Goal: Communication & Community: Answer question/provide support

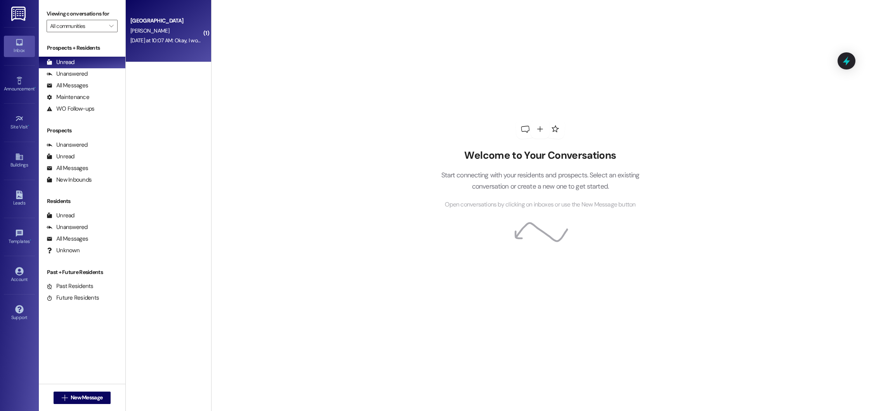
click at [156, 33] on div "[PERSON_NAME]" at bounding box center [166, 31] width 73 height 10
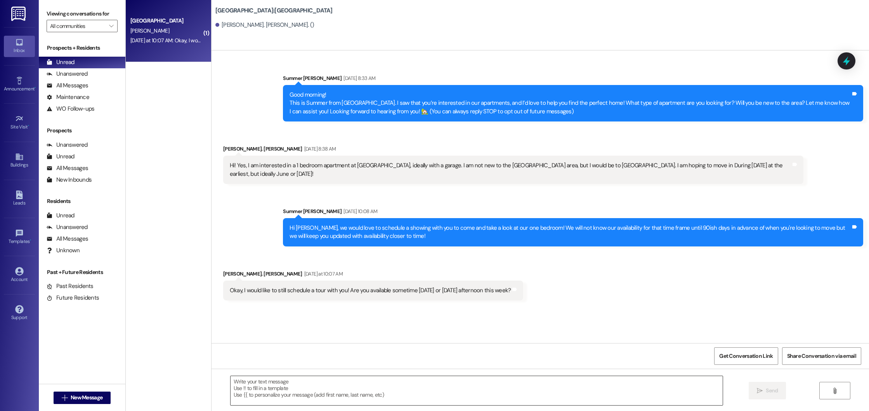
click at [383, 406] on div " Send " at bounding box center [541, 398] width 658 height 58
click at [384, 393] on textarea at bounding box center [477, 390] width 493 height 29
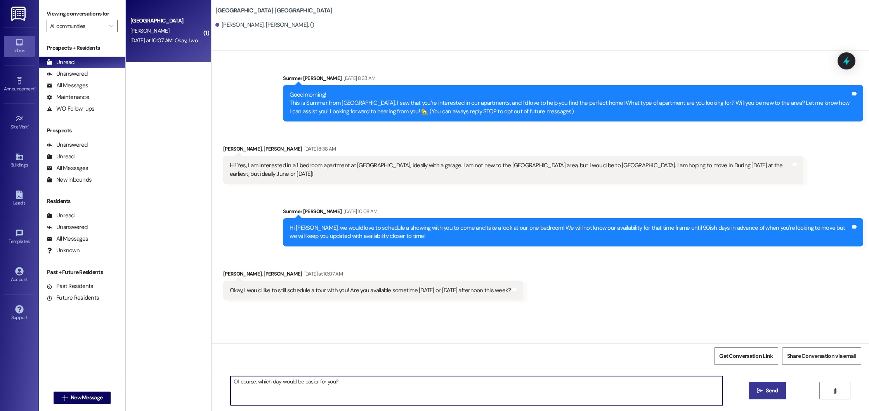
type textarea "Of course, which day would be easier for you?"
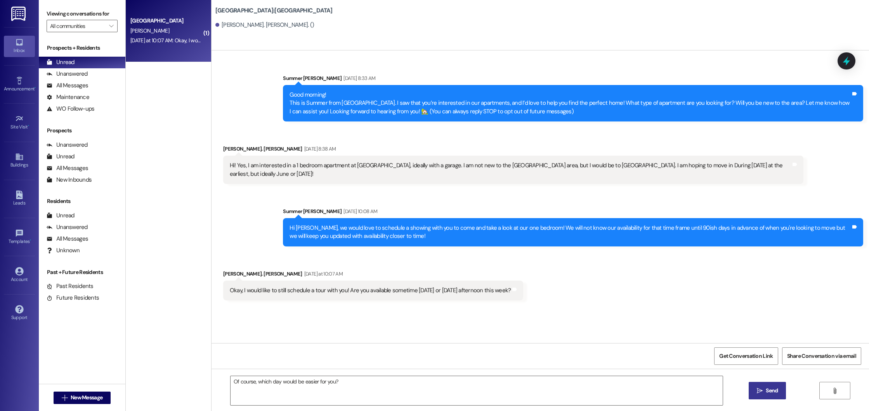
click at [780, 392] on button " Send" at bounding box center [768, 390] width 38 height 17
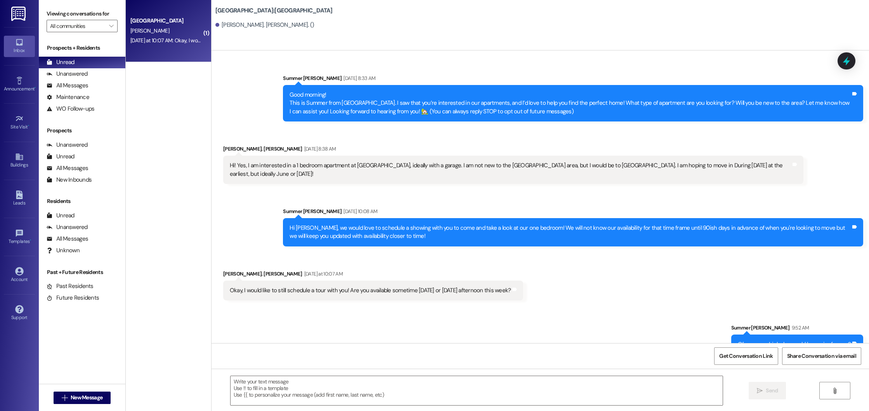
scroll to position [17, 0]
